Goal: Navigation & Orientation: Find specific page/section

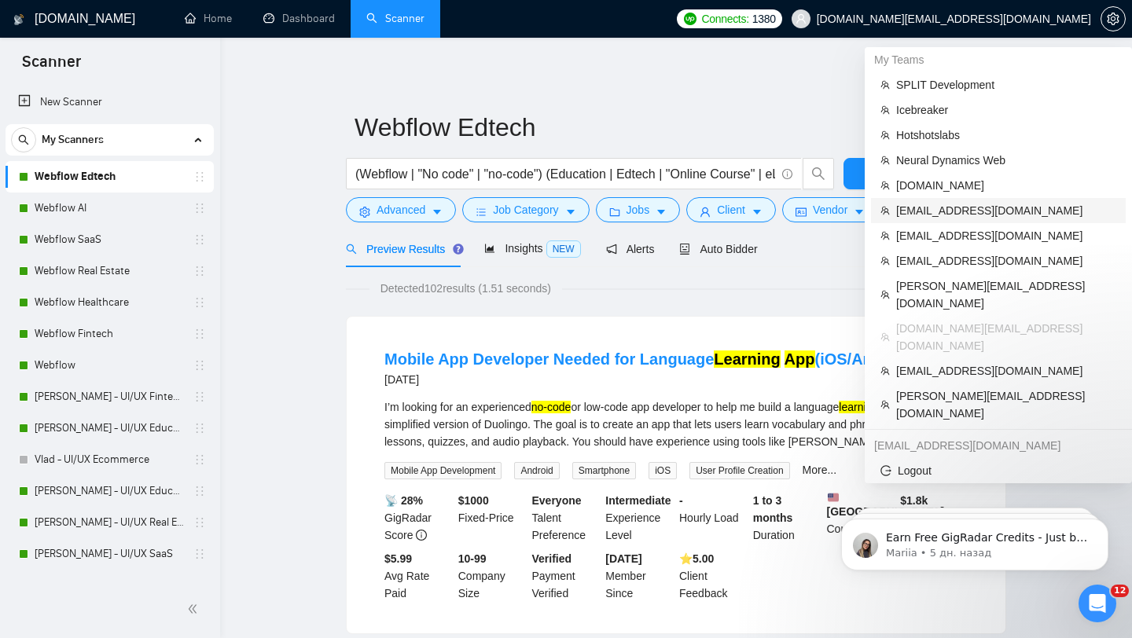
click at [961, 221] on li "[EMAIL_ADDRESS][DOMAIN_NAME]" at bounding box center [998, 210] width 255 height 25
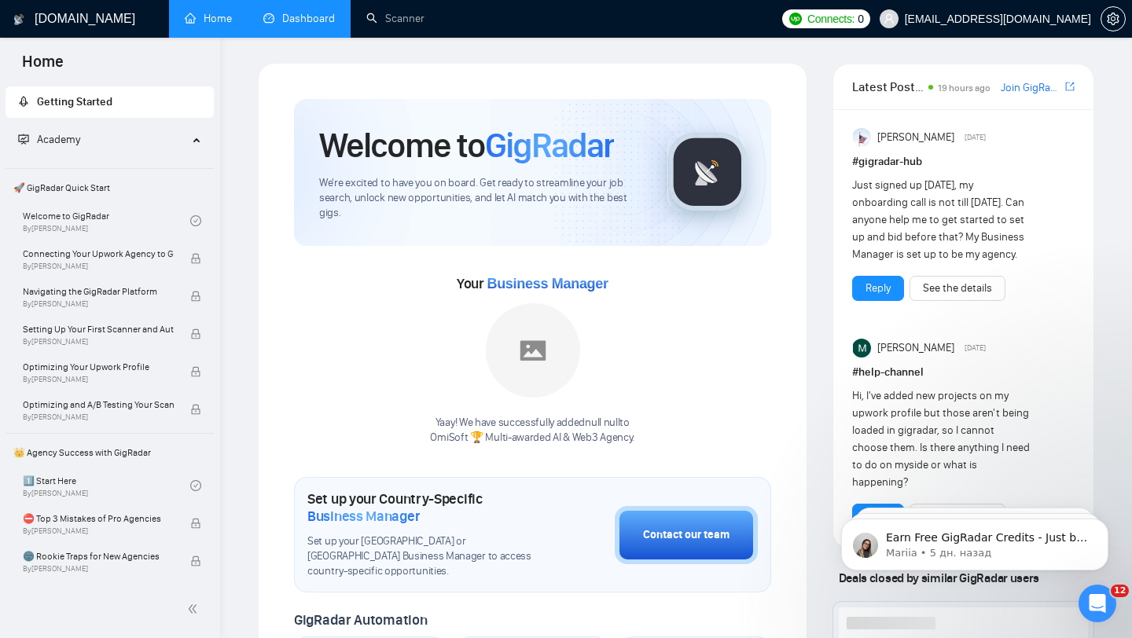
click at [314, 25] on link "Dashboard" at bounding box center [299, 18] width 72 height 13
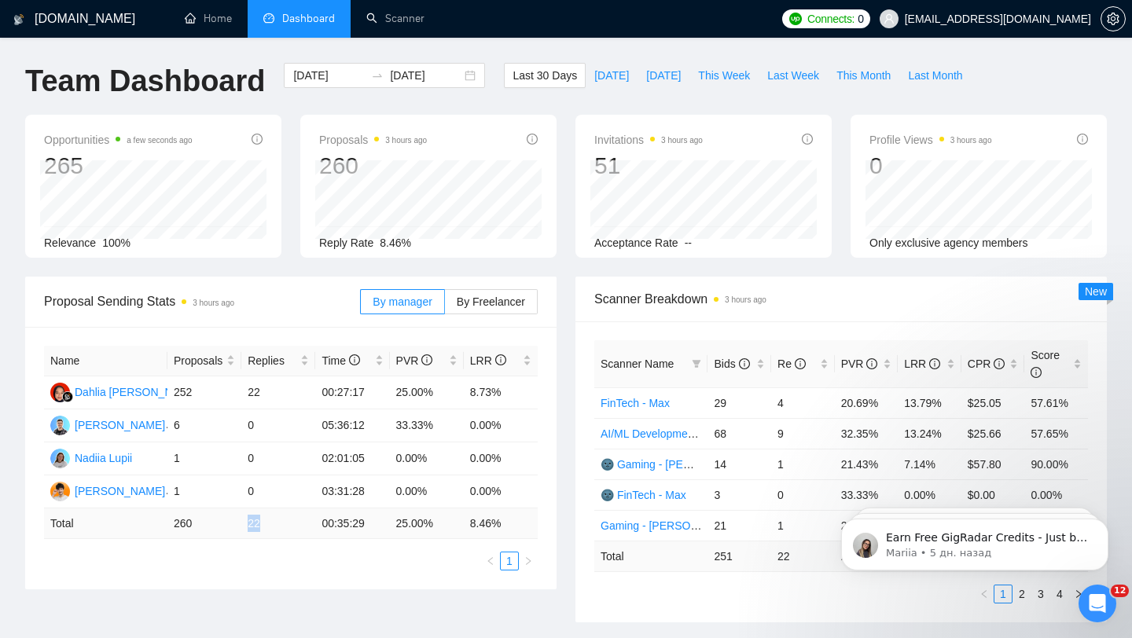
drag, startPoint x: 243, startPoint y: 520, endPoint x: 289, endPoint y: 530, distance: 47.3
click at [290, 531] on td "22" at bounding box center [278, 524] width 74 height 31
drag, startPoint x: 467, startPoint y: 527, endPoint x: 503, endPoint y: 526, distance: 36.2
click at [504, 526] on td "8.46 %" at bounding box center [501, 524] width 74 height 31
